Goal: Check status: Check status

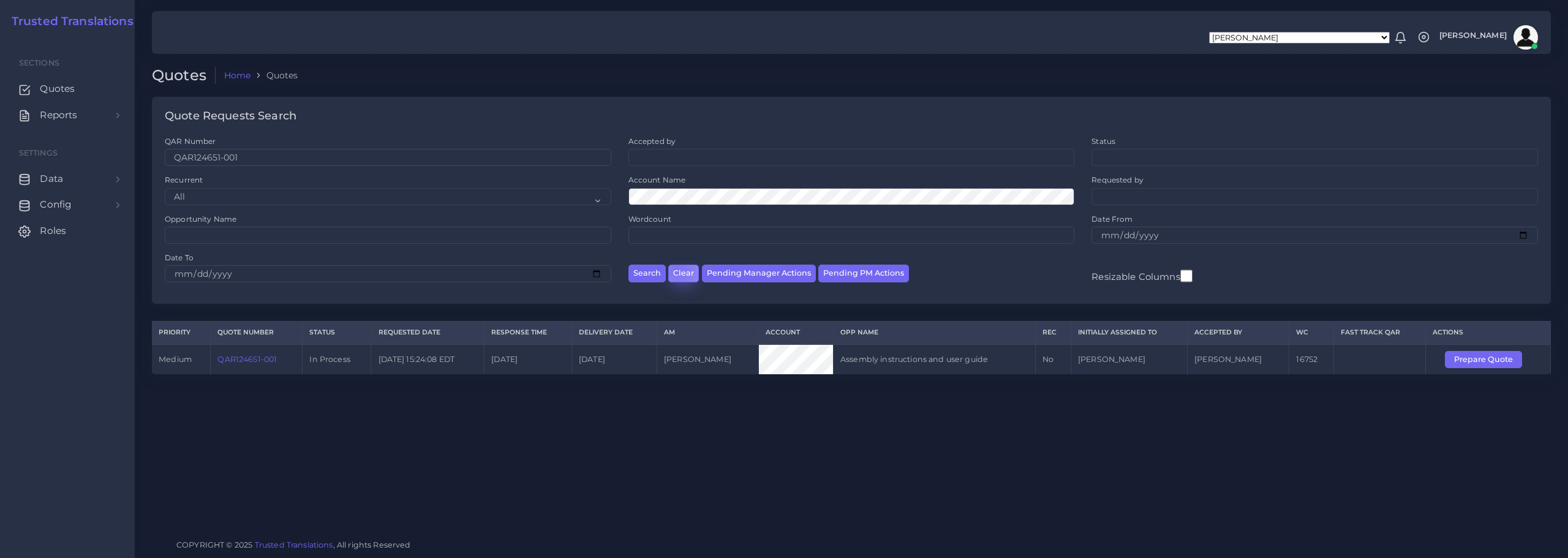
click at [676, 268] on button "Clear" at bounding box center [683, 273] width 30 height 18
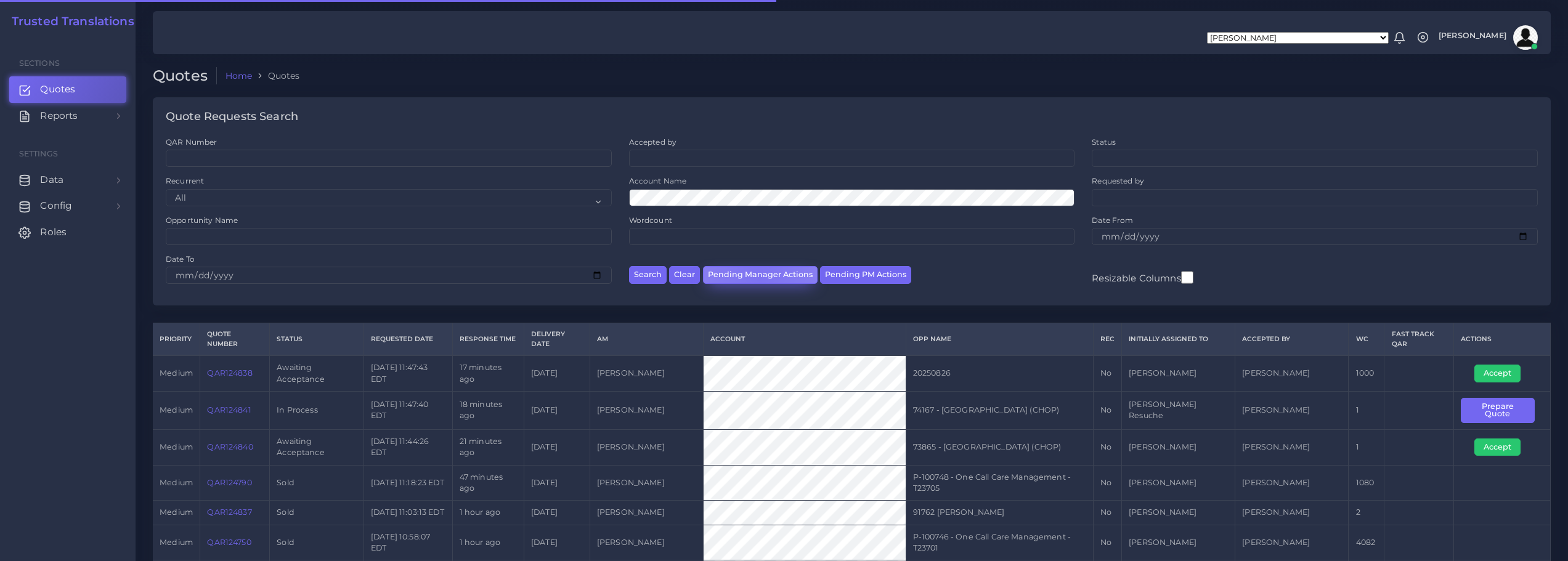
click at [758, 278] on button "Pending Manager Actions" at bounding box center [761, 274] width 115 height 18
select select "awaiting_manager_initial_review"
